Goal: Task Accomplishment & Management: Manage account settings

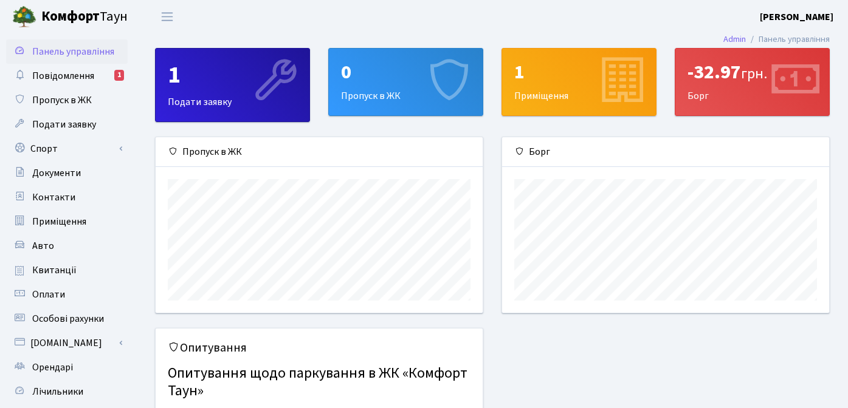
scroll to position [176, 327]
click at [60, 118] on span "Подати заявку" at bounding box center [64, 124] width 64 height 13
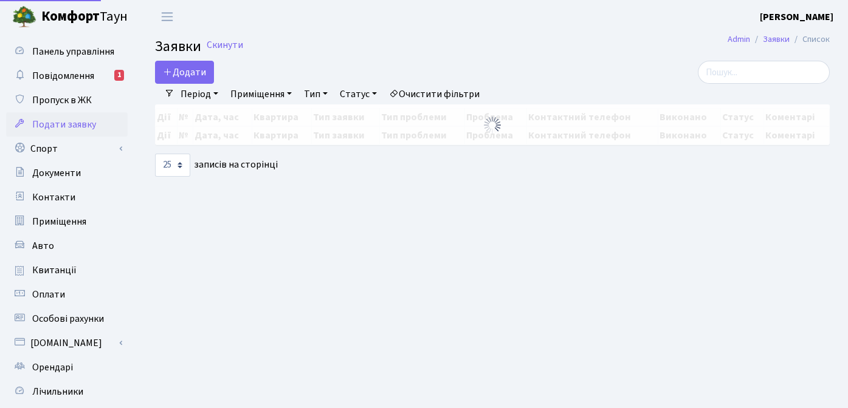
select select "25"
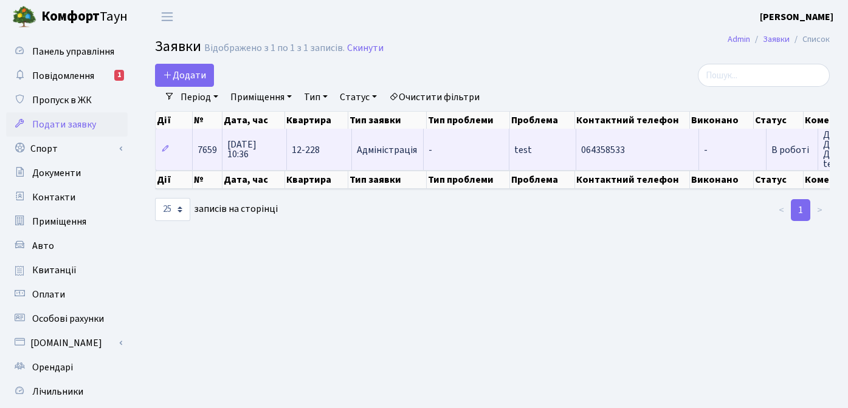
click at [783, 158] on td "В роботі" at bounding box center [792, 149] width 52 height 41
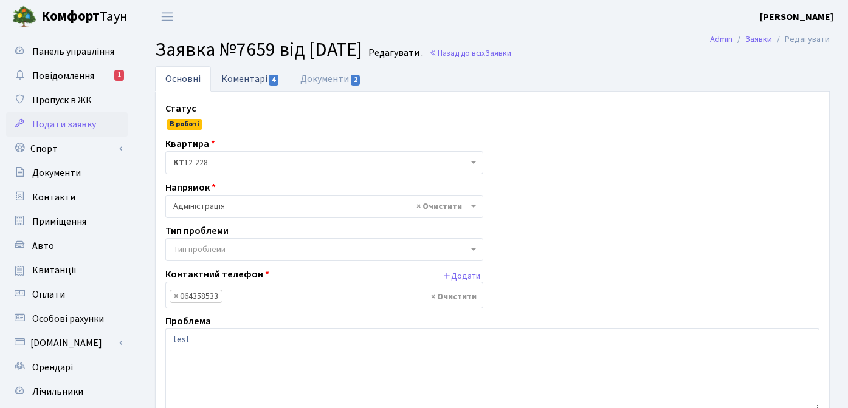
click at [253, 75] on link "Коментарі 4" at bounding box center [250, 78] width 79 height 25
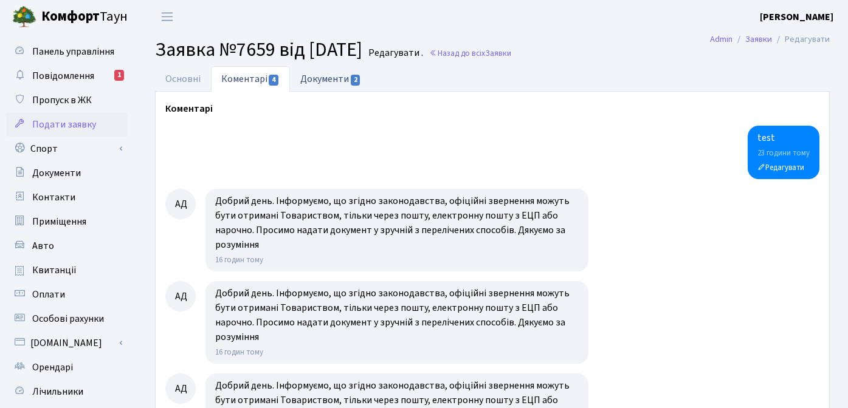
click at [321, 76] on link "Документи 2" at bounding box center [330, 78] width 81 height 25
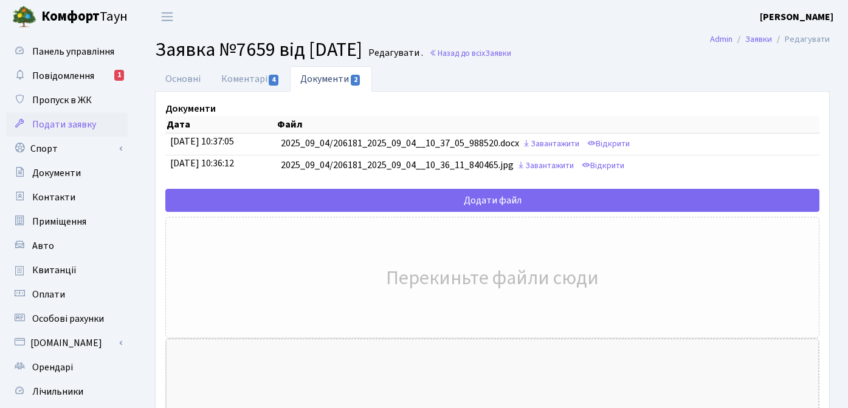
click at [628, 72] on ul "Основні Коментарі 4 Документи 2" at bounding box center [492, 79] width 675 height 26
click at [808, 22] on b "[PERSON_NAME]" at bounding box center [797, 16] width 74 height 13
click at [748, 65] on link "Вийти" at bounding box center [772, 66] width 121 height 19
